Goal: Information Seeking & Learning: Learn about a topic

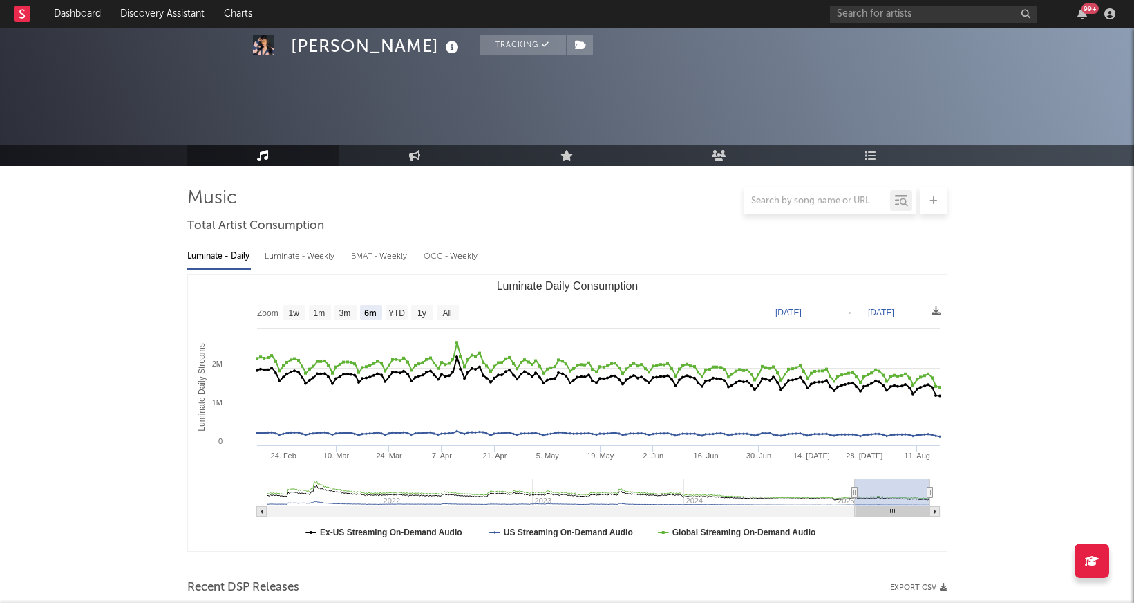
select select "6m"
select select "1m"
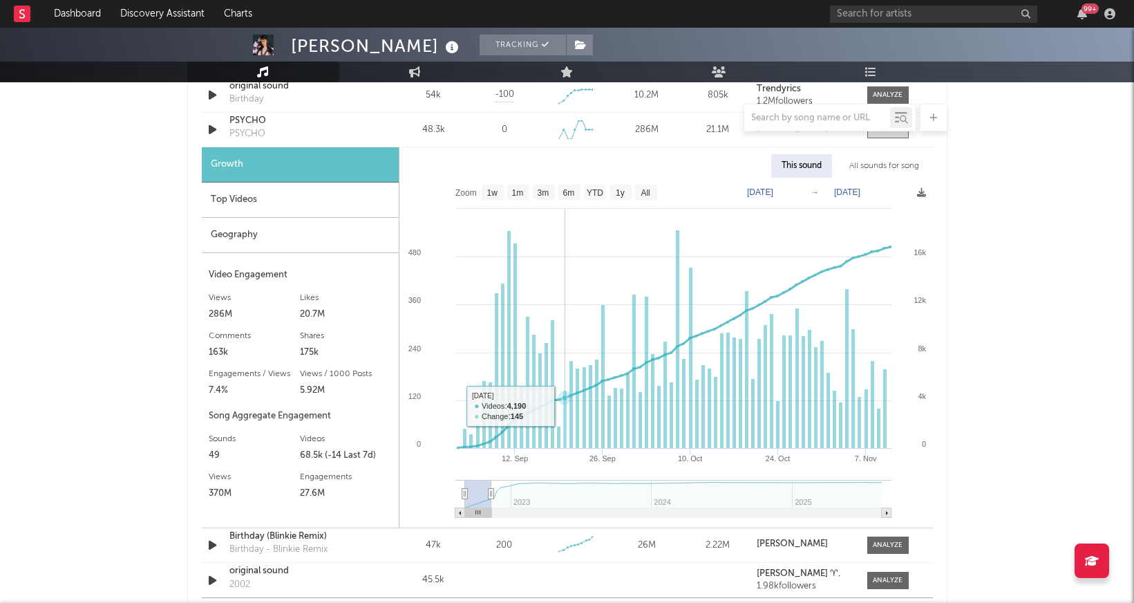
click at [562, 406] on icon at bounding box center [674, 347] width 432 height 200
click at [877, 133] on span at bounding box center [887, 129] width 41 height 17
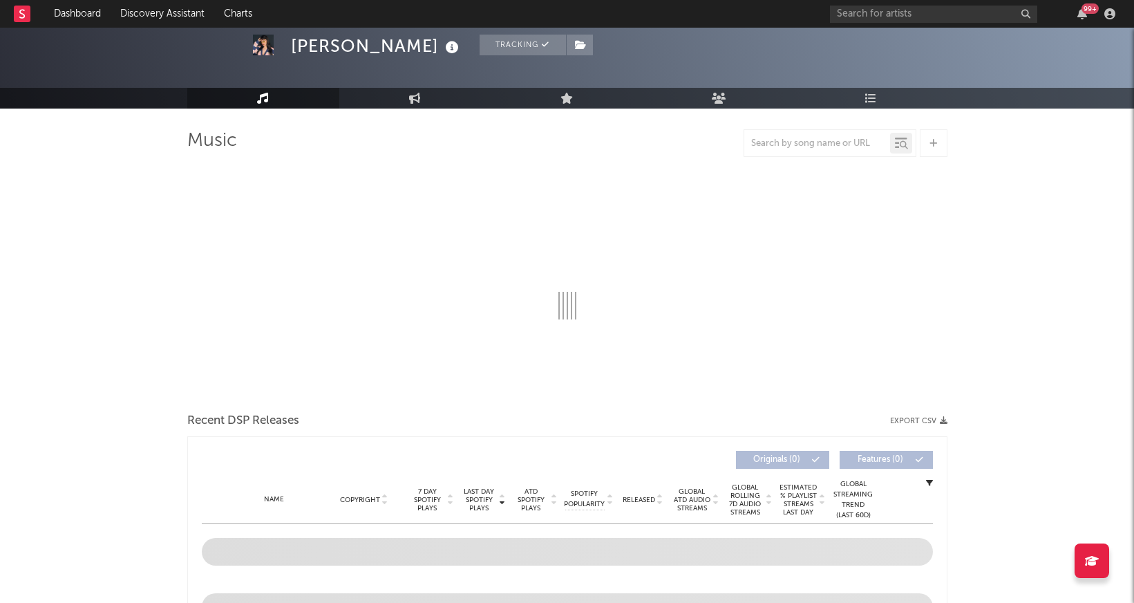
select select "6m"
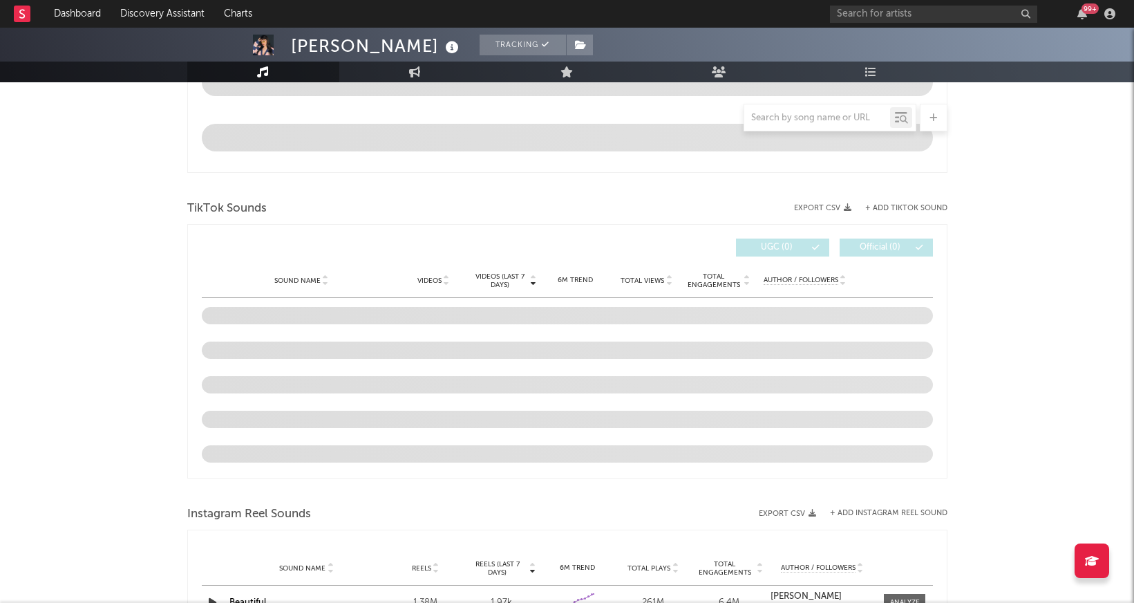
scroll to position [865, 0]
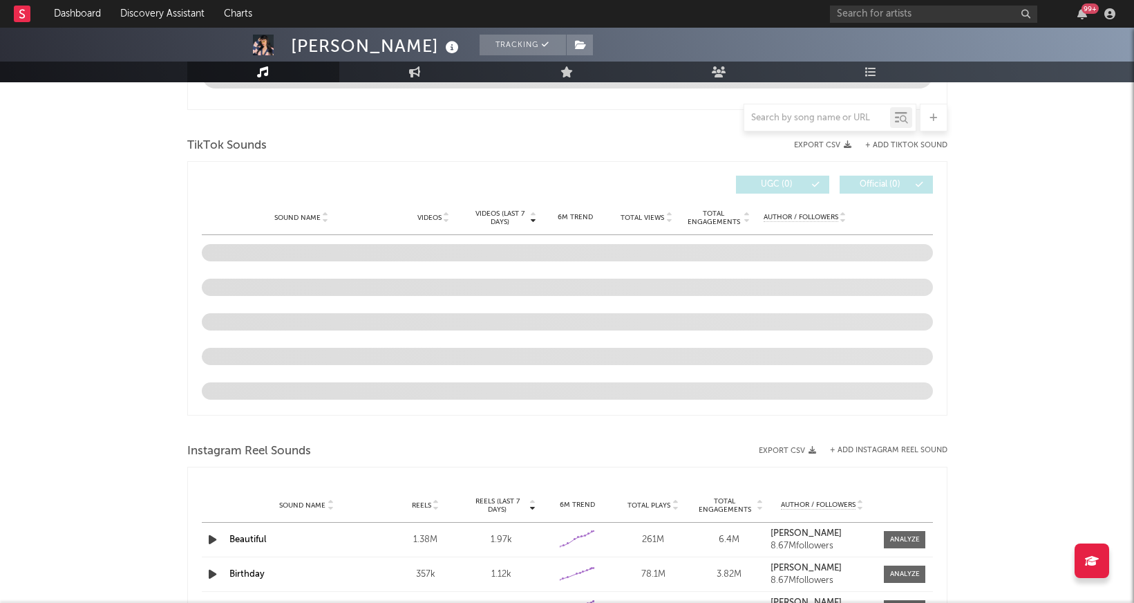
click at [1004, 210] on div "[PERSON_NAME] Tracking [GEOGRAPHIC_DATA] | Pop Edit Tracking Email Alerts On Be…" at bounding box center [567, 179] width 1134 height 2033
